Goal: Information Seeking & Learning: Find specific page/section

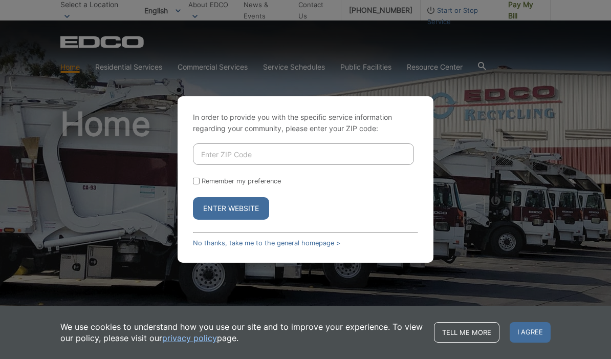
click at [338, 165] on input "Enter ZIP Code" at bounding box center [303, 153] width 221 height 21
type input "91941"
click at [250, 219] on button "Enter Website" at bounding box center [231, 208] width 76 height 23
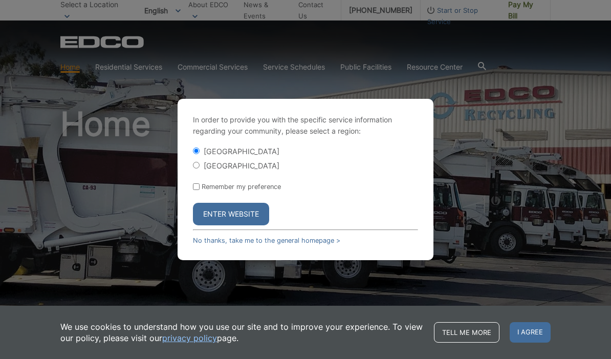
click at [259, 170] on label "[GEOGRAPHIC_DATA]" at bounding box center [242, 165] width 76 height 9
click at [199, 168] on input "[GEOGRAPHIC_DATA]" at bounding box center [196, 165] width 7 height 7
radio input "true"
click at [256, 225] on button "Enter Website" at bounding box center [231, 214] width 76 height 23
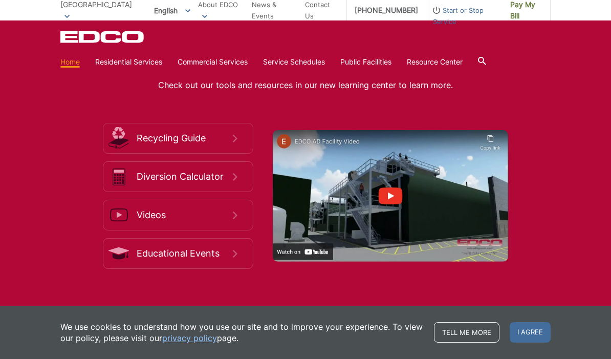
scroll to position [1589, 0]
click at [147, 143] on span "Recycling Guide" at bounding box center [185, 137] width 96 height 11
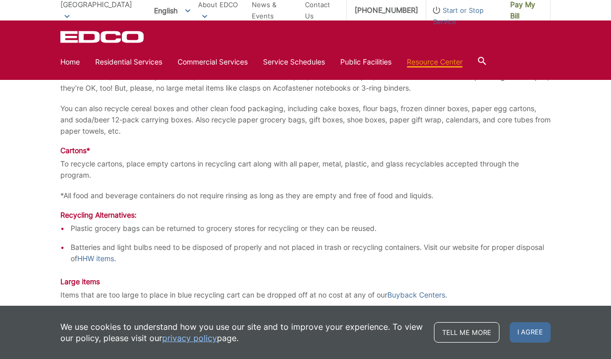
scroll to position [1147, 0]
click at [92, 256] on link "HHW items" at bounding box center [95, 257] width 37 height 11
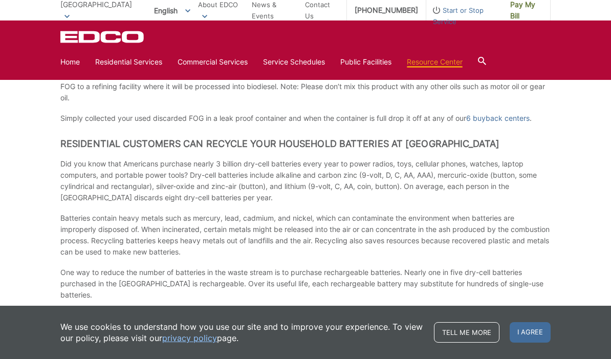
scroll to position [725, 0]
click at [218, 321] on link "click here for locations" at bounding box center [200, 326] width 75 height 11
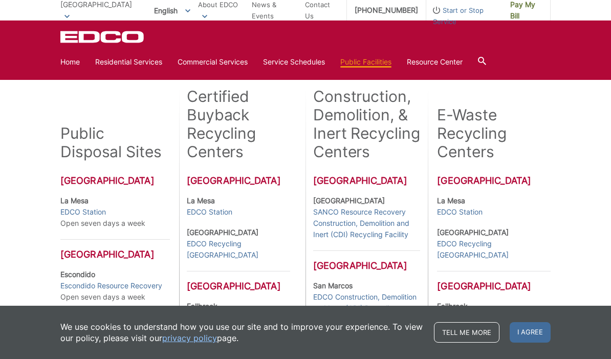
scroll to position [224, 0]
click at [221, 210] on link "EDCO Station" at bounding box center [210, 211] width 46 height 11
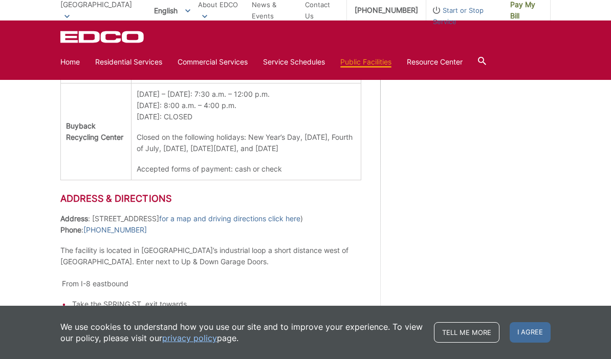
scroll to position [692, 0]
